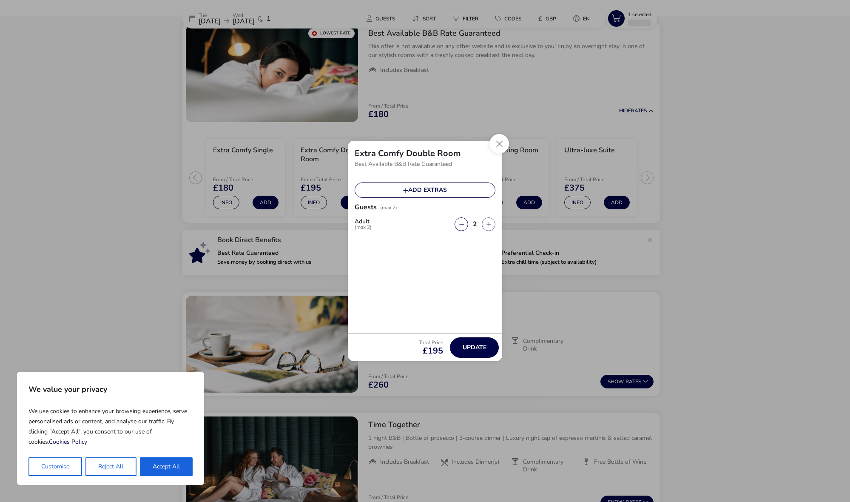
scroll to position [65, 0]
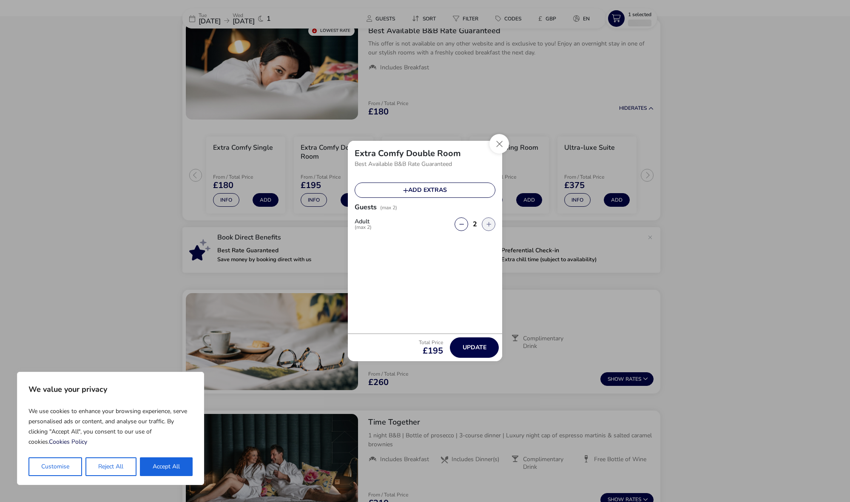
click at [486, 224] on button "button" at bounding box center [489, 224] width 14 height 14
click at [491, 224] on button "button" at bounding box center [489, 224] width 14 height 14
click at [495, 145] on button "Close" at bounding box center [499, 144] width 20 height 20
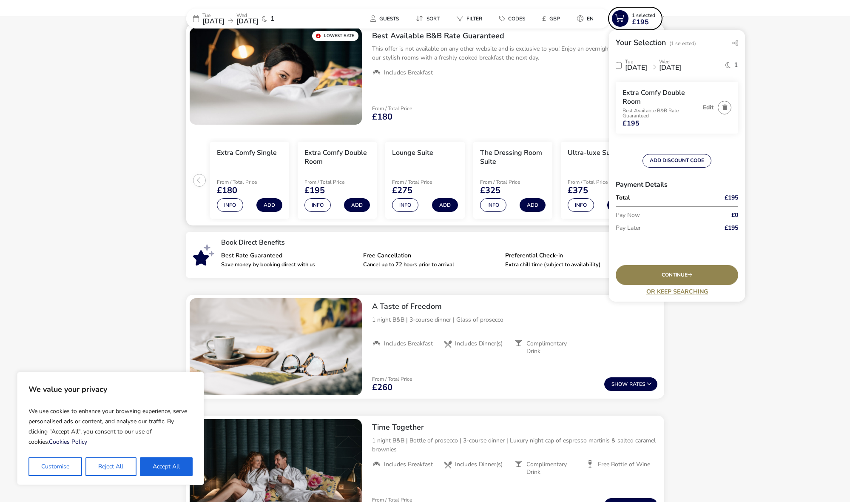
scroll to position [61, 0]
click at [737, 66] on span "1" at bounding box center [736, 65] width 4 height 7
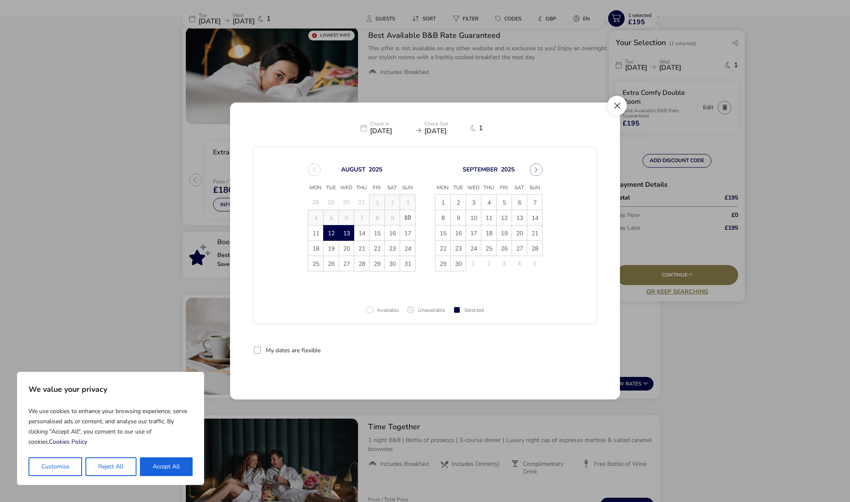
click at [616, 112] on button "Close" at bounding box center [617, 106] width 20 height 20
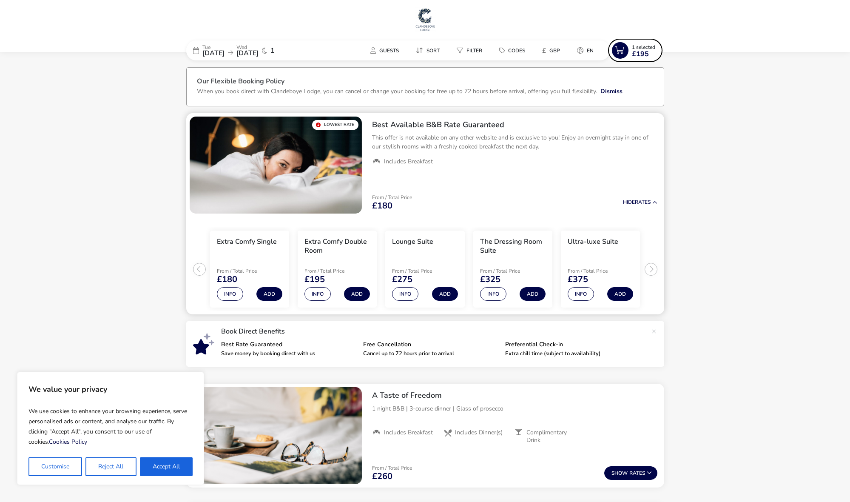
scroll to position [0, 0]
click at [445, 122] on h2 "Best Available B&B Rate Guaranteed" at bounding box center [514, 125] width 285 height 10
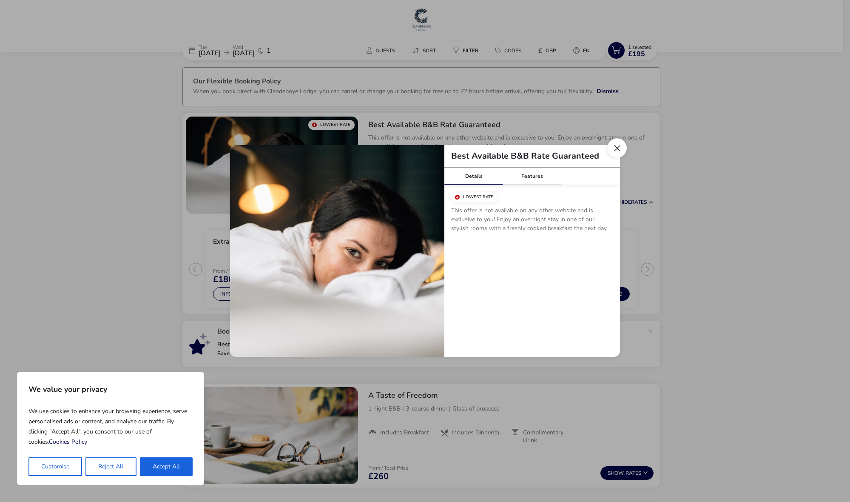
click at [620, 148] on button "Close modal" at bounding box center [617, 148] width 20 height 20
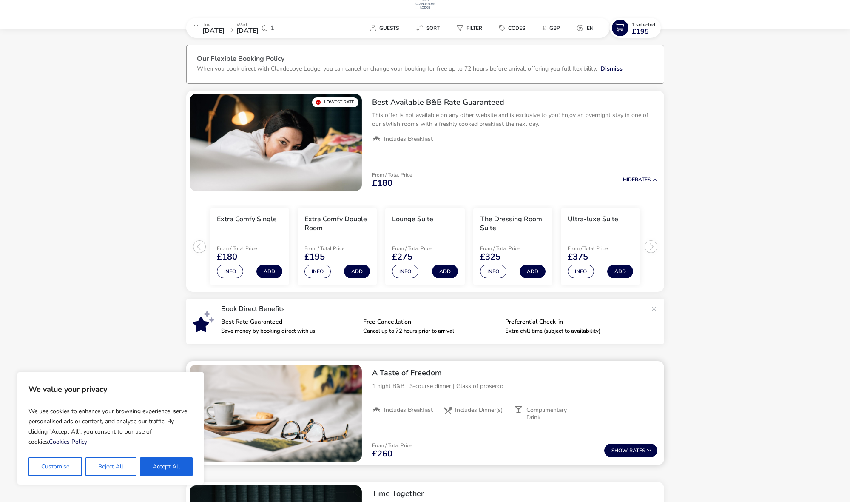
scroll to position [21, 0]
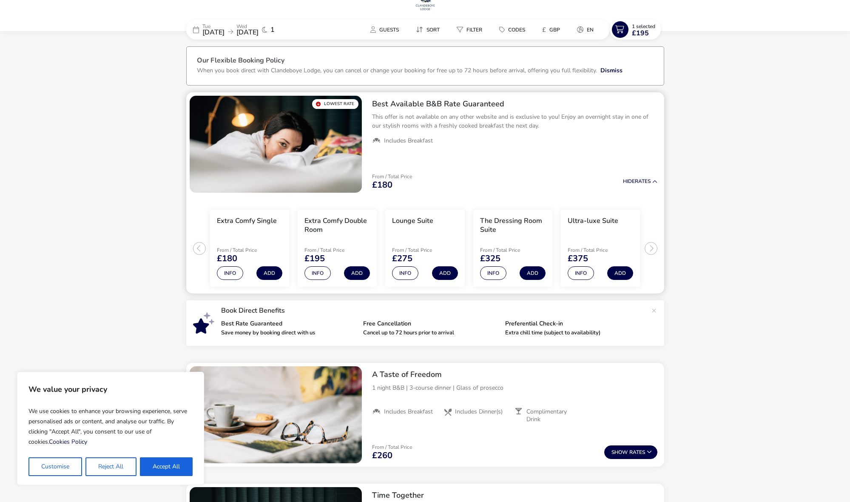
click at [423, 103] on h2 "Best Available B&B Rate Guaranteed" at bounding box center [514, 104] width 285 height 10
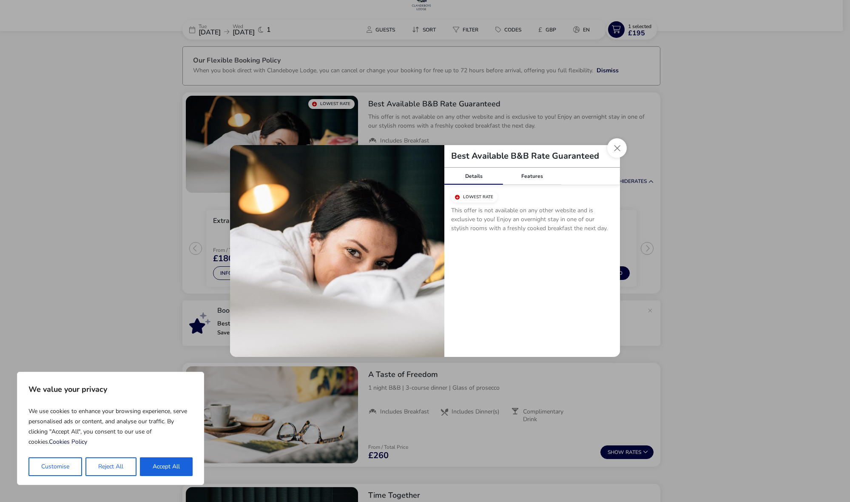
click at [616, 156] on button "Close modal" at bounding box center [617, 148] width 20 height 20
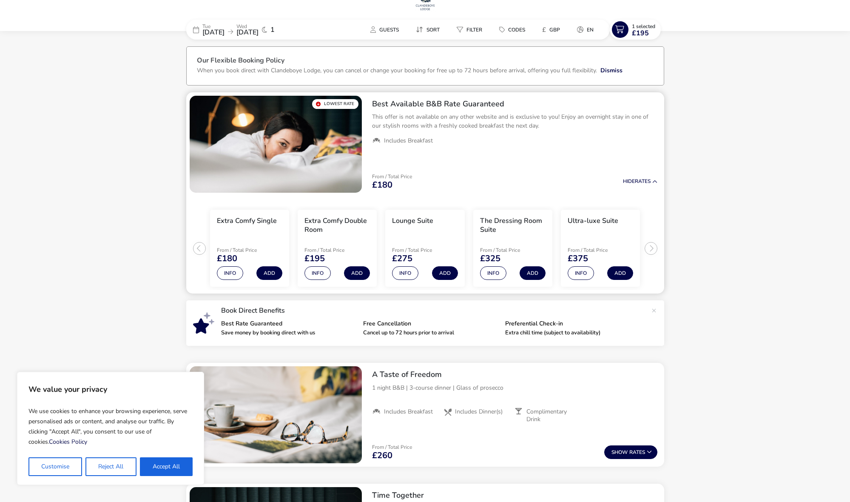
click at [636, 178] on div "From / Total Price £180 Hide Rates" at bounding box center [514, 181] width 299 height 29
click at [635, 180] on button "Hide Rates" at bounding box center [640, 182] width 34 height 6
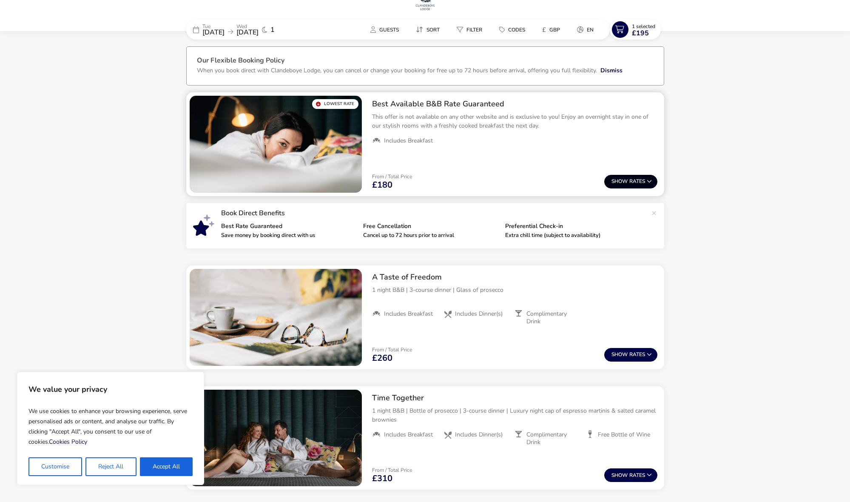
click at [633, 181] on button "Show Rates" at bounding box center [630, 182] width 53 height 14
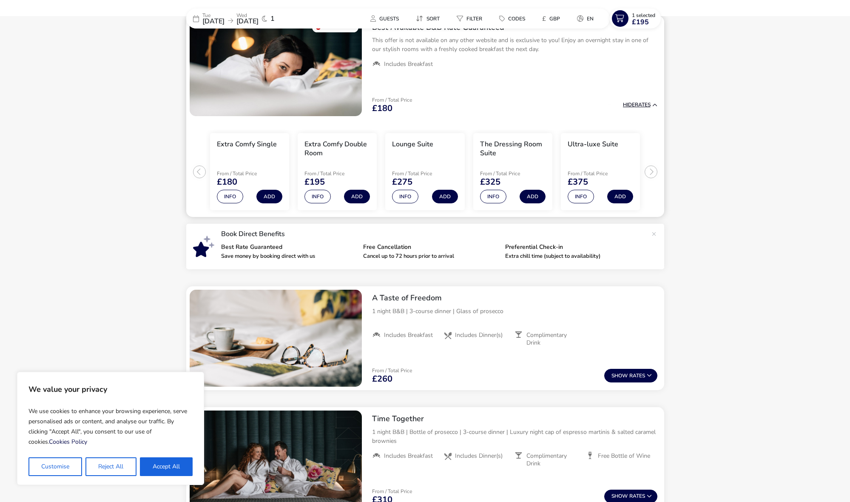
scroll to position [70, 0]
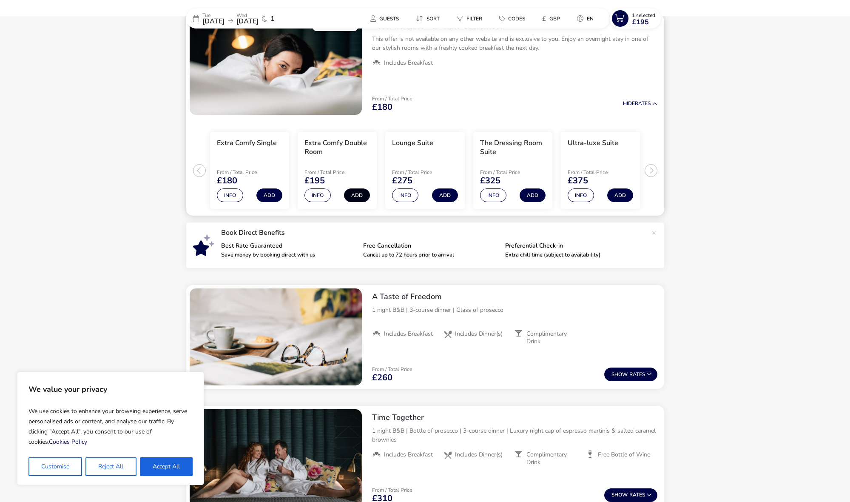
click at [355, 196] on button "Add" at bounding box center [357, 195] width 26 height 14
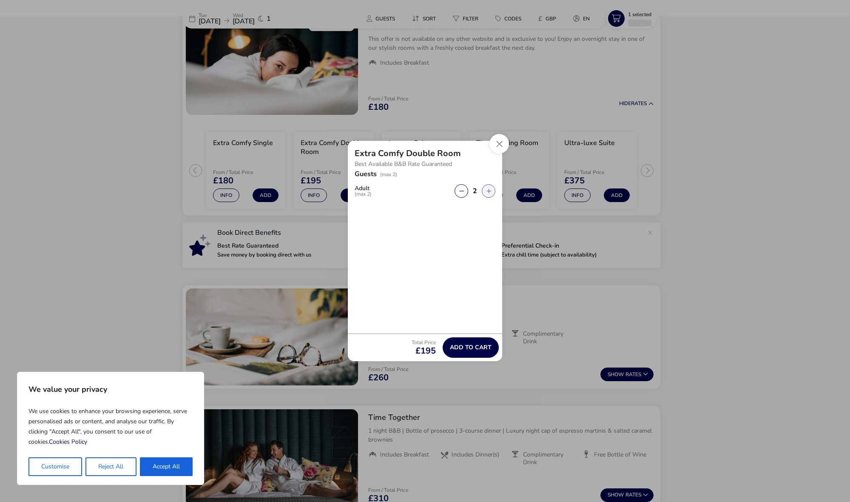
click at [490, 192] on button "button" at bounding box center [489, 191] width 14 height 14
click at [475, 352] on button "Add to cart" at bounding box center [471, 347] width 56 height 20
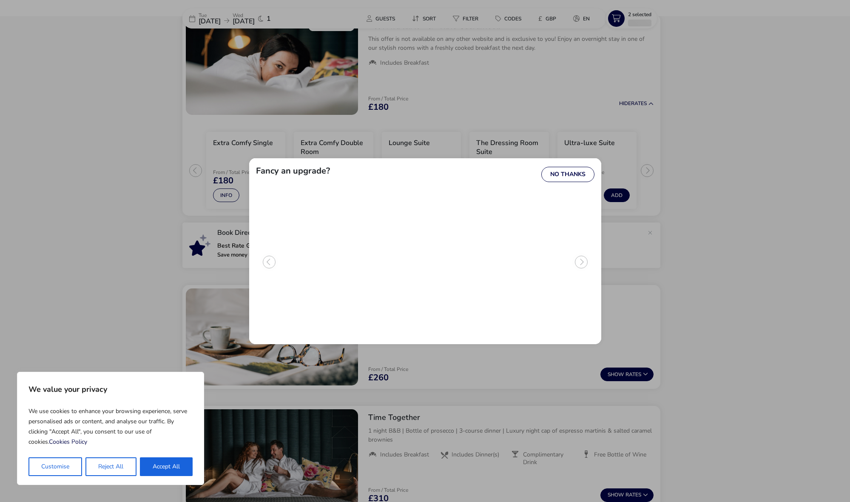
click at [424, 243] on img "2 / 3" at bounding box center [424, 220] width 83 height 47
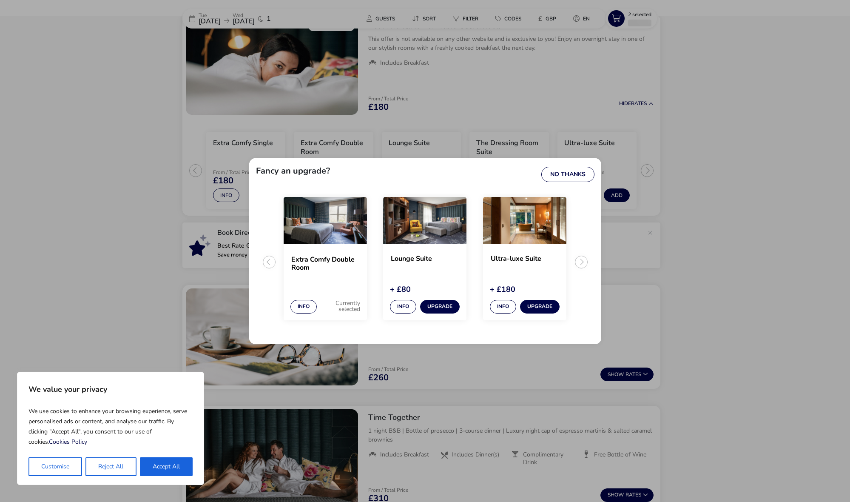
click at [424, 245] on div "2 / 3" at bounding box center [424, 222] width 83 height 51
click at [434, 306] on button "Upgrade" at bounding box center [440, 307] width 40 height 14
